Goal: Task Accomplishment & Management: Use online tool/utility

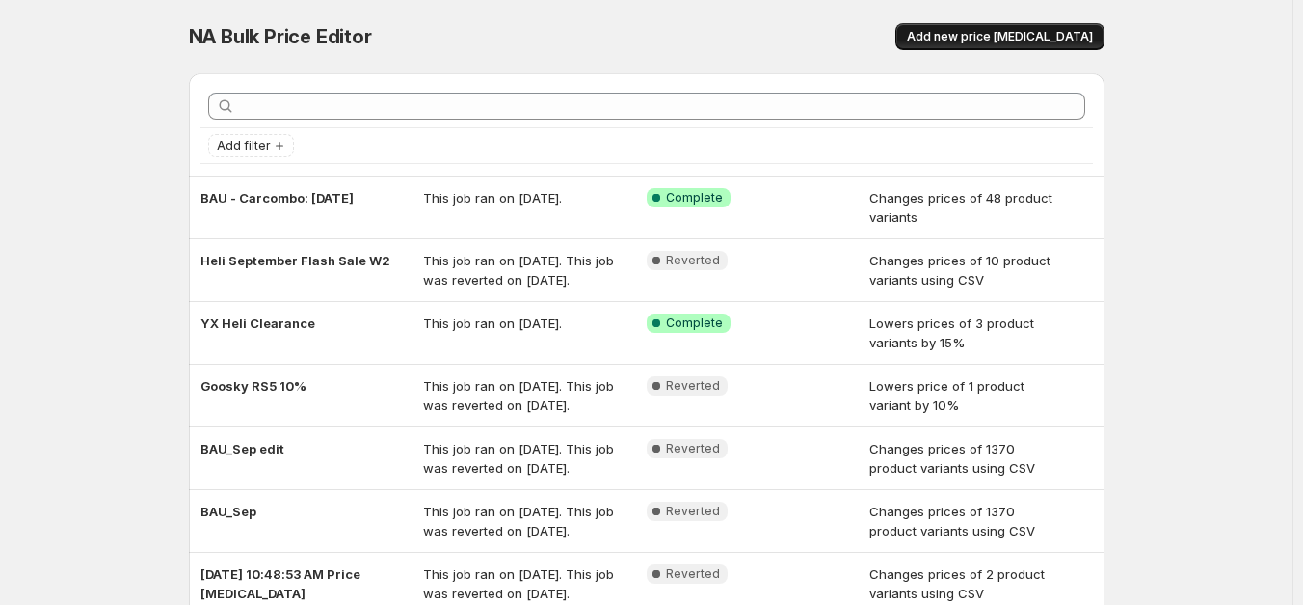
click at [1003, 36] on span "Add new price [MEDICAL_DATA]" at bounding box center [1000, 36] width 186 height 15
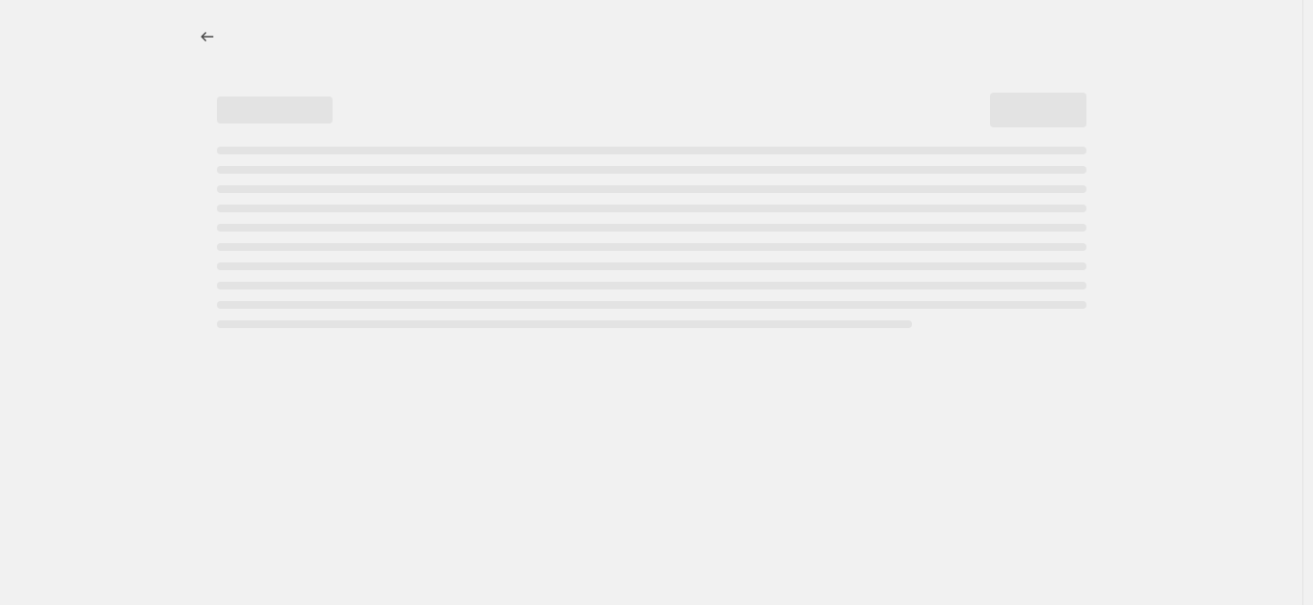
select select "percentage"
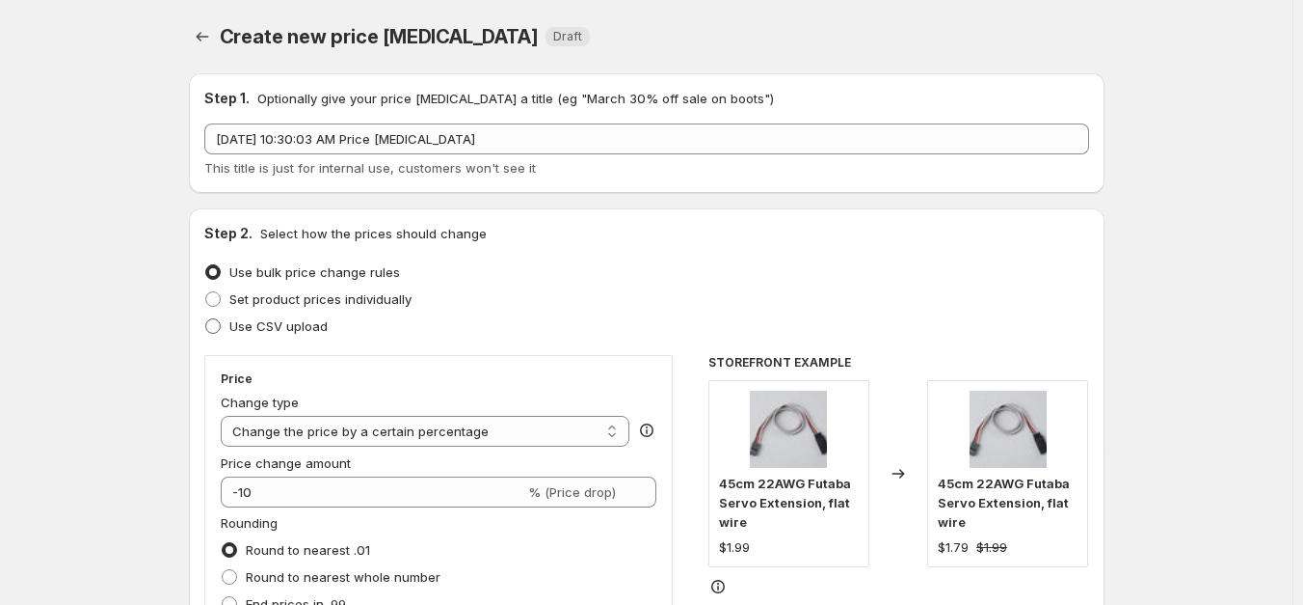
click at [262, 322] on span "Use CSV upload" at bounding box center [278, 325] width 98 height 15
click at [206, 319] on input "Use CSV upload" at bounding box center [205, 318] width 1 height 1
radio input "true"
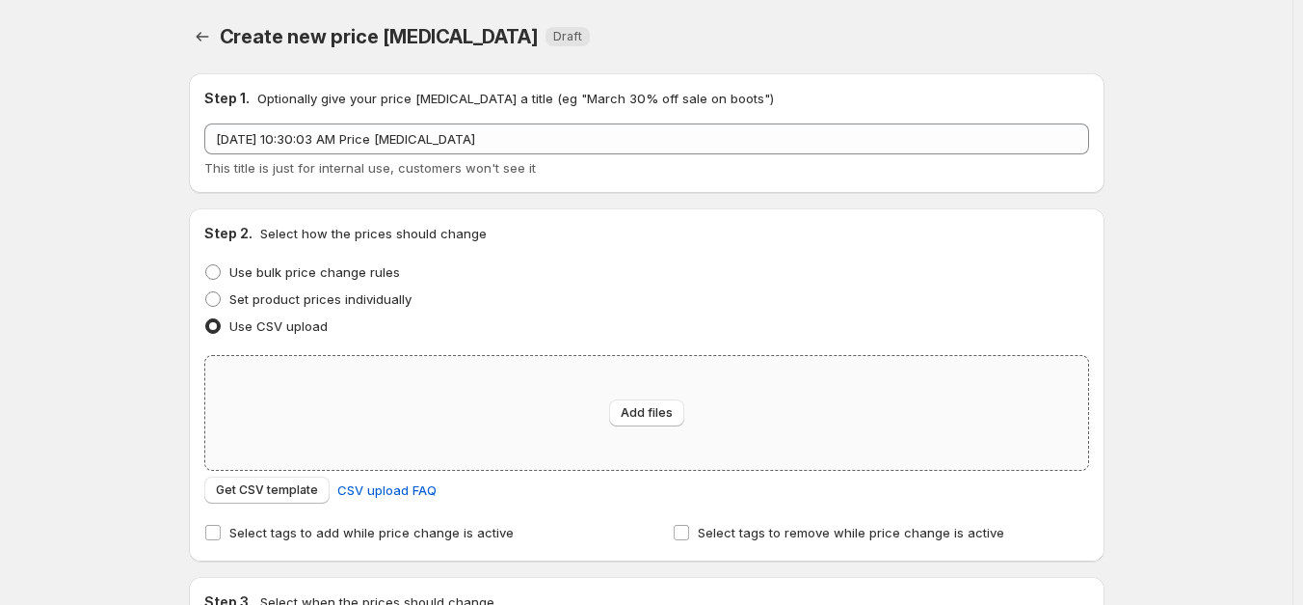
click at [487, 392] on div "Add files" at bounding box center [646, 413] width 883 height 114
type input "C:\fakepath\Price.csv"
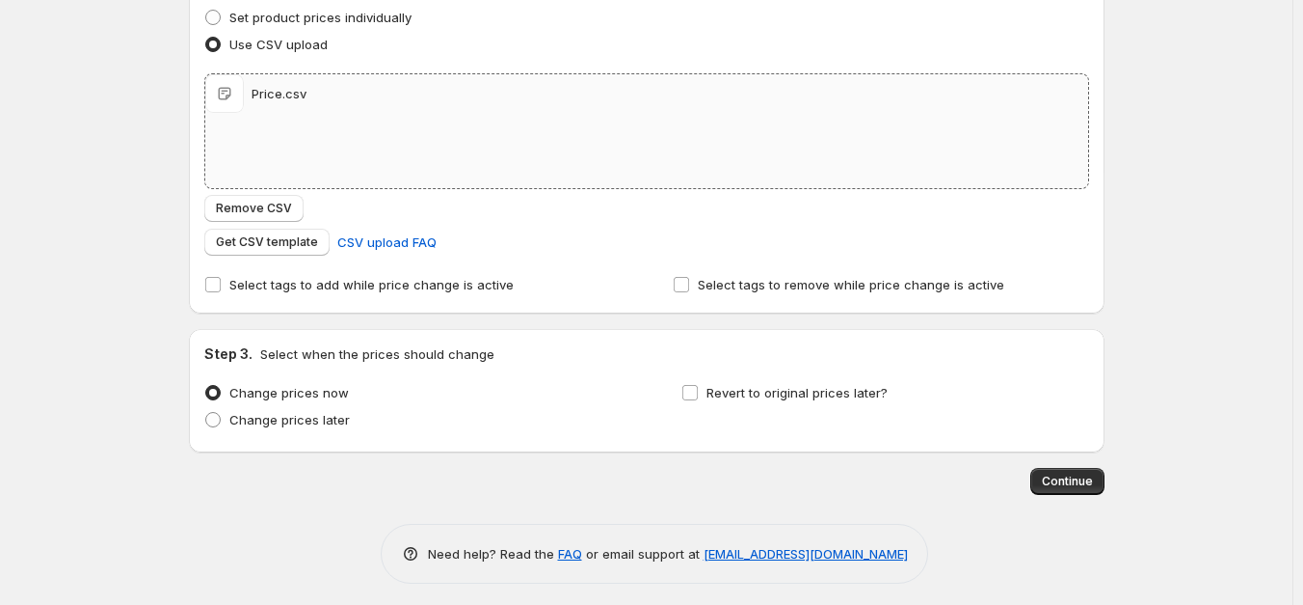
scroll to position [288, 0]
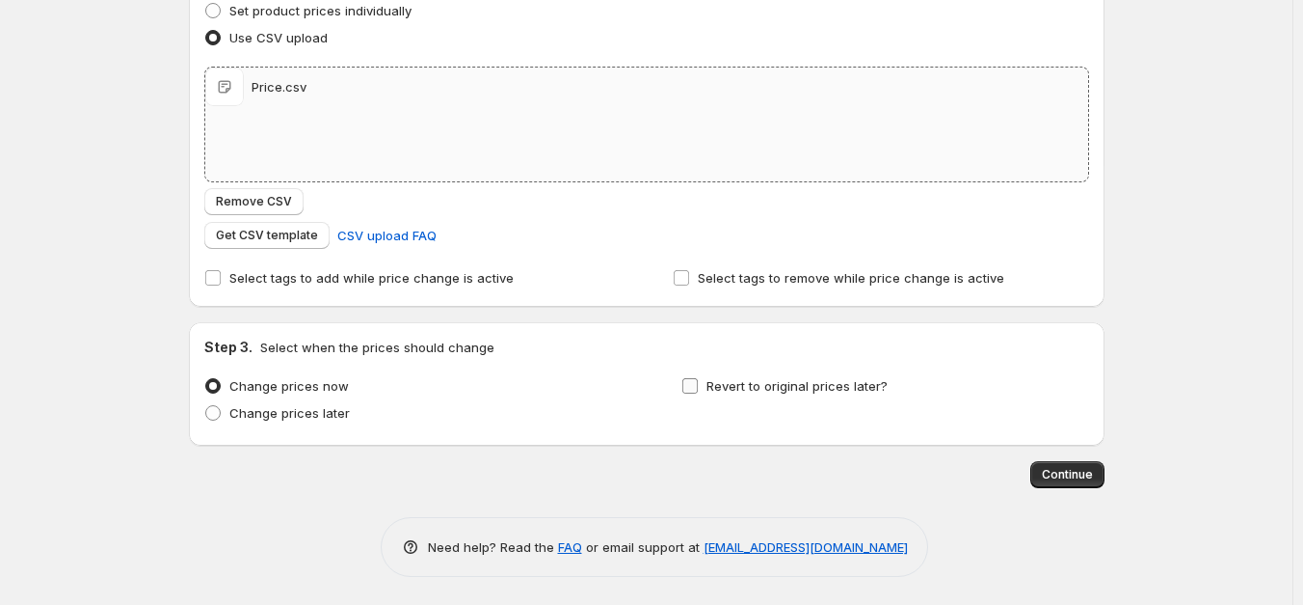
click at [822, 386] on span "Revert to original prices later?" at bounding box center [797, 385] width 181 height 15
click at [698, 386] on input "Revert to original prices later?" at bounding box center [690, 385] width 15 height 15
checkbox input "true"
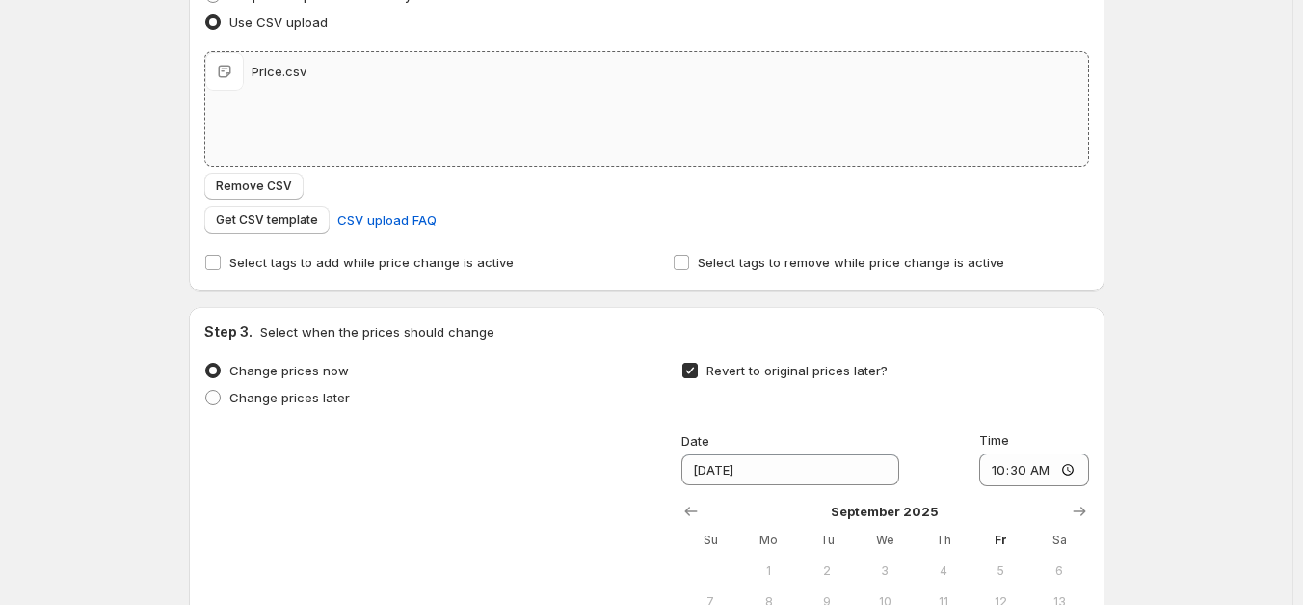
scroll to position [578, 0]
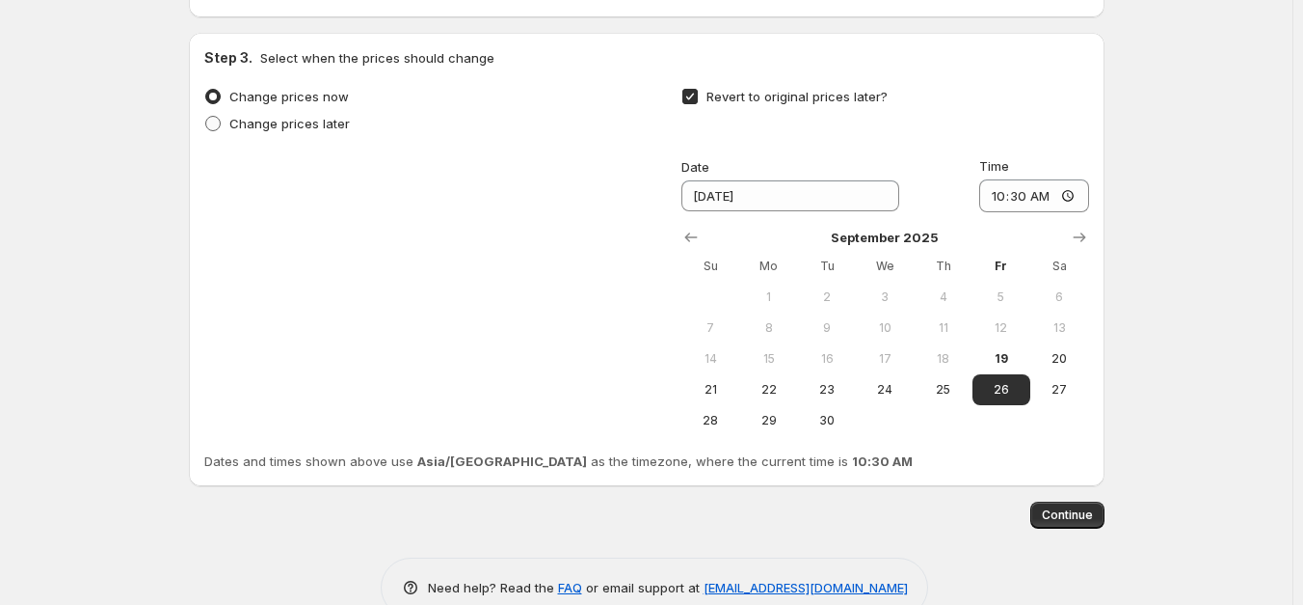
click at [285, 126] on span "Change prices later" at bounding box center [289, 123] width 121 height 15
click at [206, 117] on input "Change prices later" at bounding box center [205, 116] width 1 height 1
radio input "true"
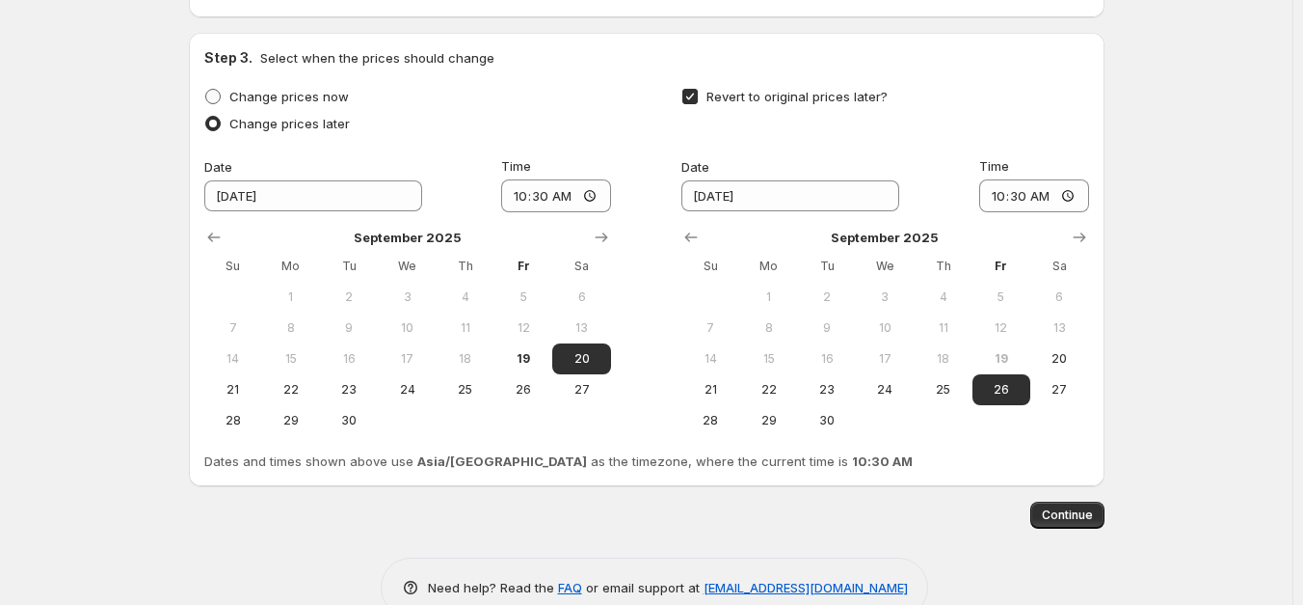
click at [299, 94] on span "Change prices now" at bounding box center [289, 96] width 120 height 15
click at [206, 90] on input "Change prices now" at bounding box center [205, 89] width 1 height 1
radio input "true"
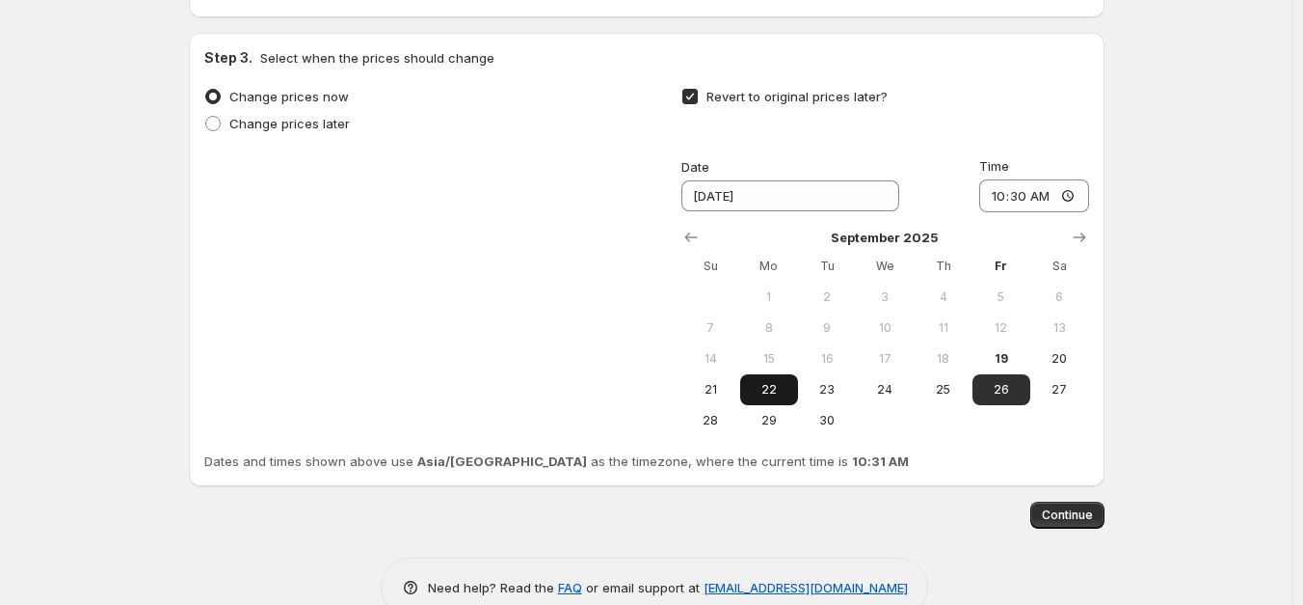
click at [781, 388] on span "22" at bounding box center [769, 389] width 42 height 15
type input "[DATE]"
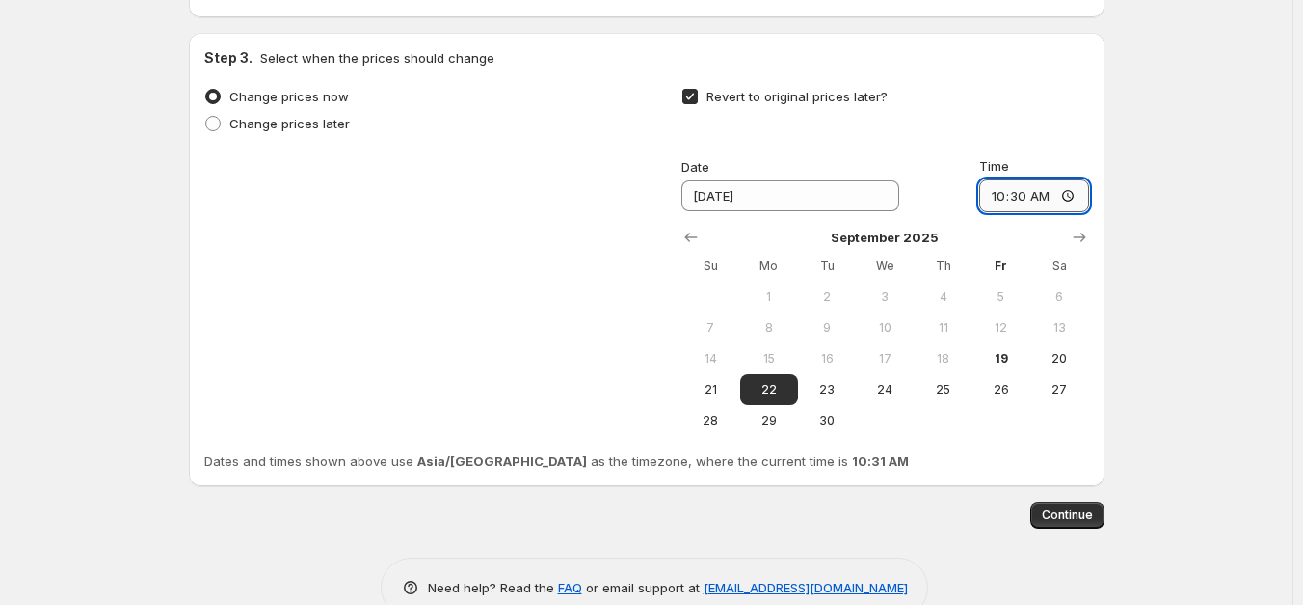
click at [993, 204] on input "10:30" at bounding box center [1035, 195] width 110 height 33
type input "11:00"
click at [1194, 214] on div "Create new price [MEDICAL_DATA]. This page is ready Create new price [MEDICAL_D…" at bounding box center [646, 33] width 1293 height 1223
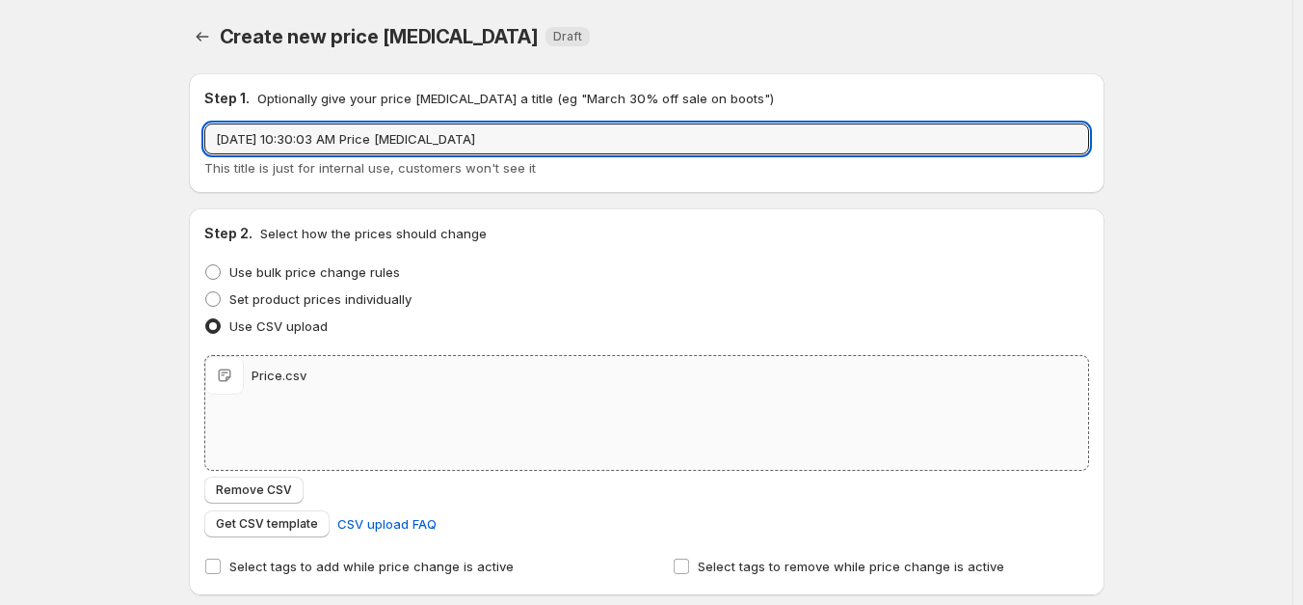
drag, startPoint x: 535, startPoint y: 148, endPoint x: 248, endPoint y: 155, distance: 287.4
click at [307, 154] on div "[DATE] 10:30:03 AM Price [MEDICAL_DATA] This title is just for internal use, cu…" at bounding box center [646, 150] width 885 height 54
type input "S"
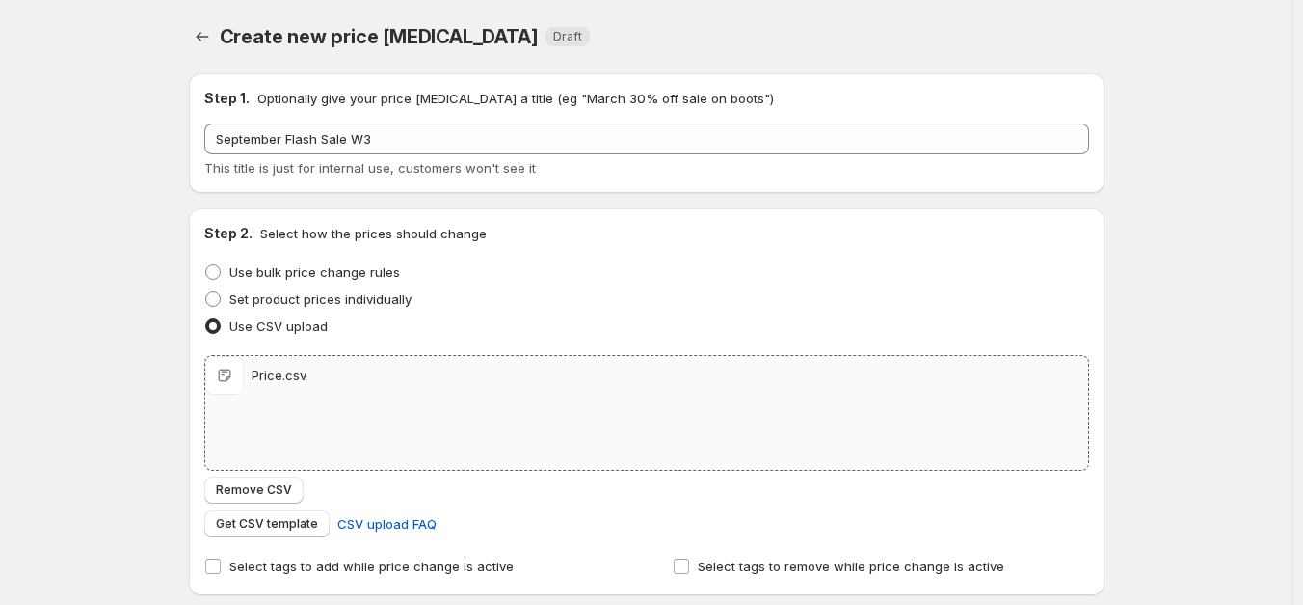
click at [1186, 233] on div "Create new price [MEDICAL_DATA]. This page is ready Create new price [MEDICAL_D…" at bounding box center [646, 611] width 1293 height 1223
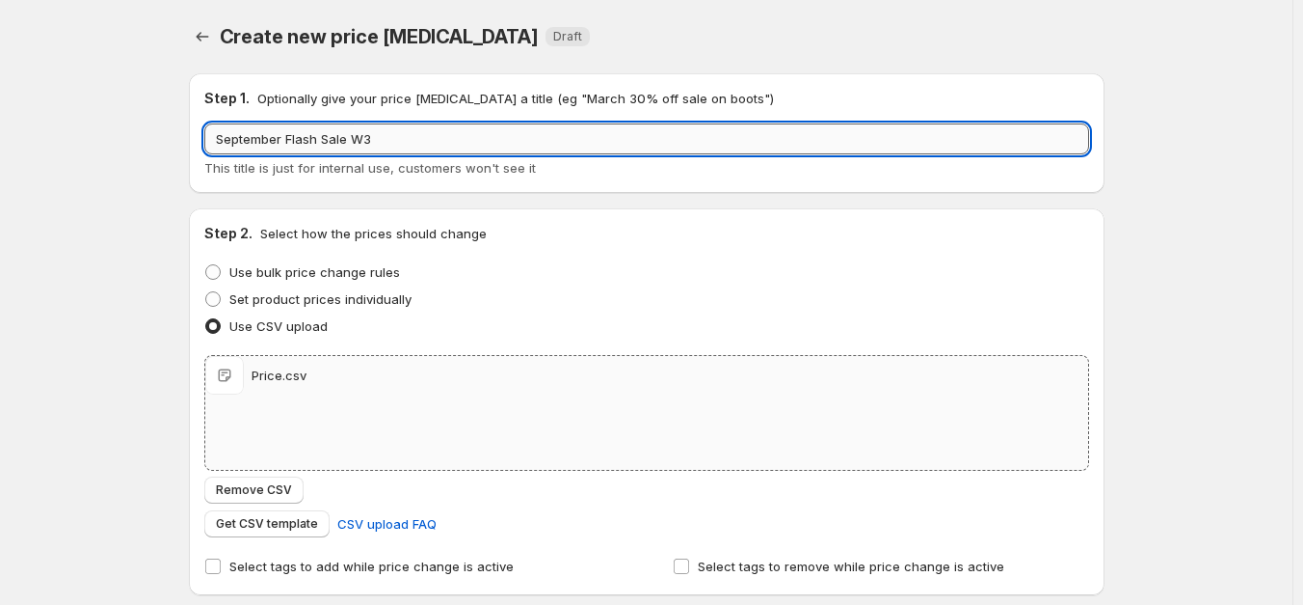
click at [222, 127] on input "September Flash Sale W3" at bounding box center [646, 138] width 885 height 31
type input "Heli | September Flash Sale W3"
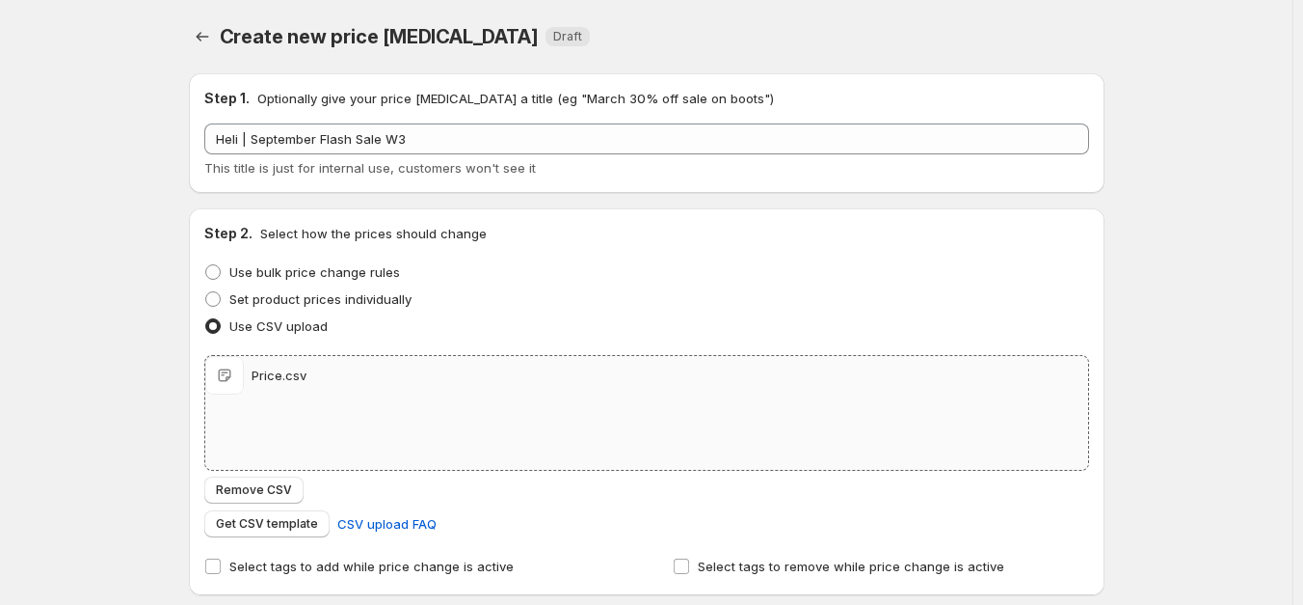
click at [1140, 156] on div "Create new price [MEDICAL_DATA]. This page is ready Create new price [MEDICAL_D…" at bounding box center [646, 611] width 1293 height 1223
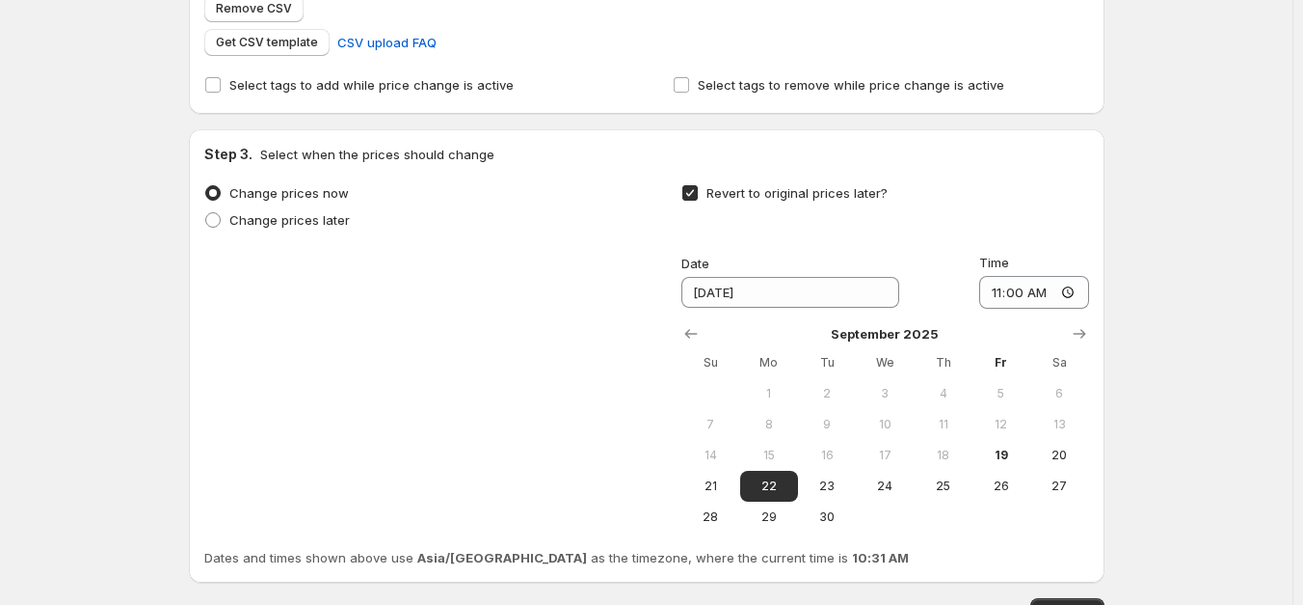
scroll to position [617, 0]
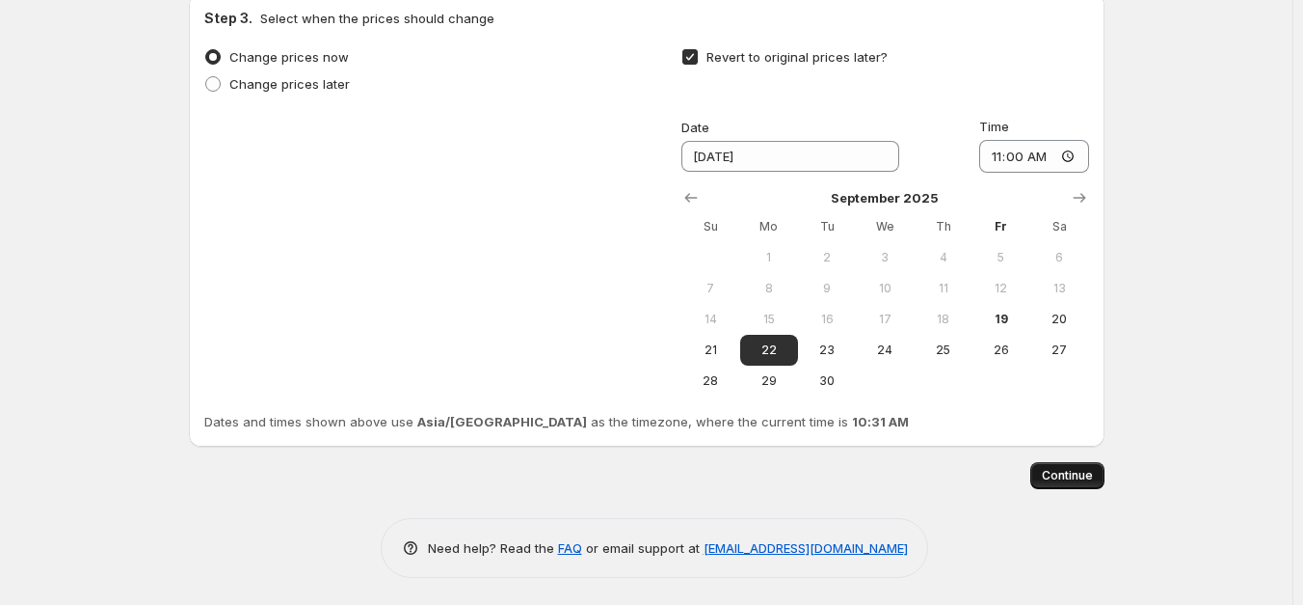
click at [1076, 478] on span "Continue" at bounding box center [1067, 475] width 51 height 15
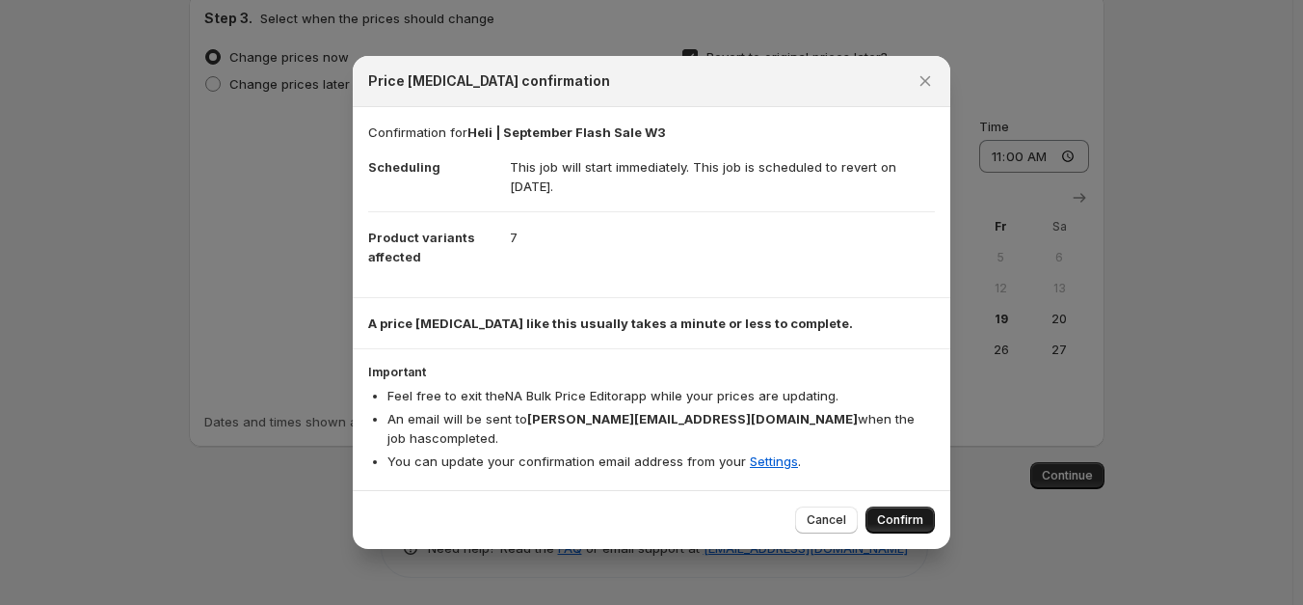
click at [897, 512] on span "Confirm" at bounding box center [900, 519] width 46 height 15
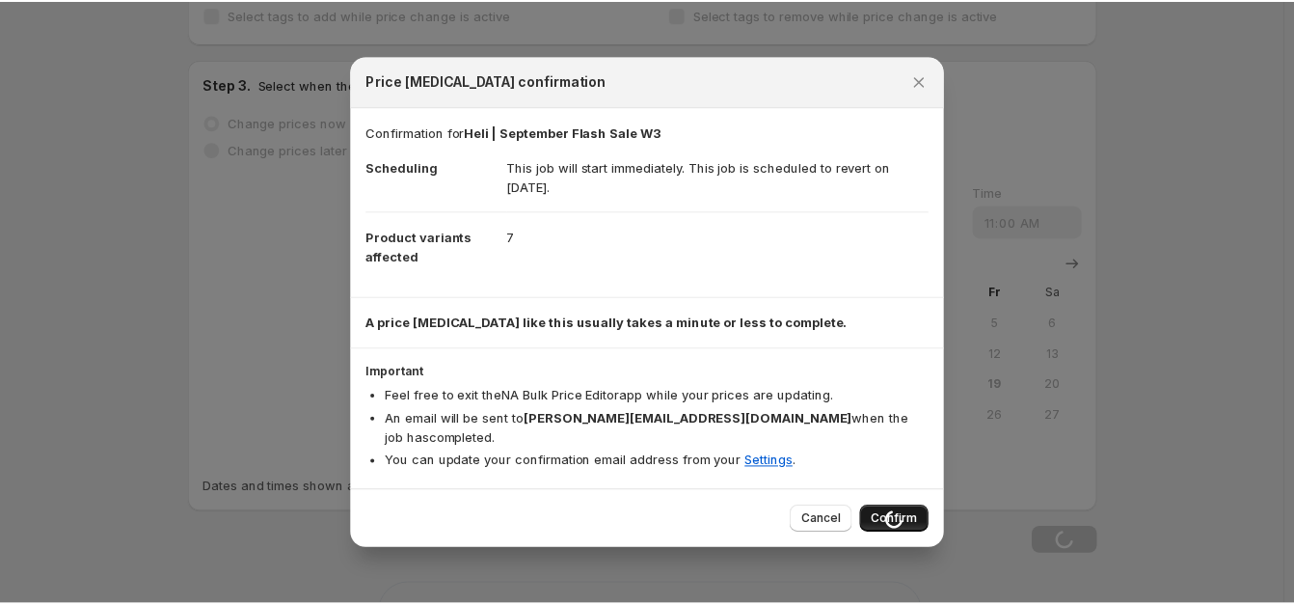
scroll to position [683, 0]
